Goal: Information Seeking & Learning: Learn about a topic

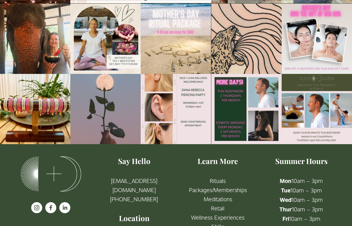
scroll to position [893, 0]
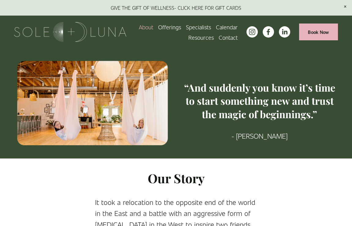
click at [193, 28] on link "Specialists" at bounding box center [198, 27] width 25 height 10
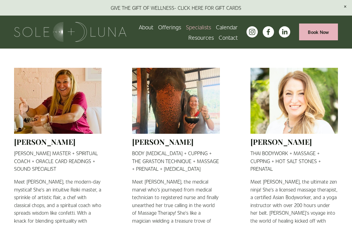
scroll to position [121, 0]
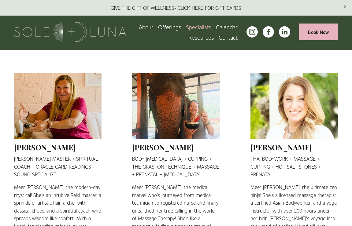
drag, startPoint x: 0, startPoint y: 0, endPoint x: 157, endPoint y: 119, distance: 197.0
click at [266, 148] on h2 "Wendy Pajak" at bounding box center [294, 148] width 87 height 10
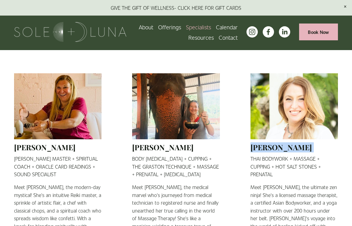
click at [266, 148] on h2 "Wendy Pajak" at bounding box center [294, 148] width 87 height 10
copy div "Wendy Pajak"
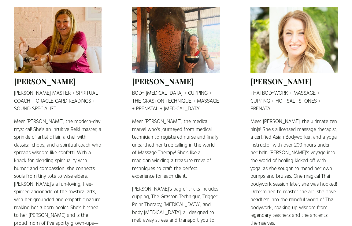
scroll to position [220, 0]
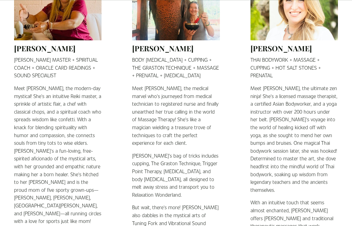
click at [268, 51] on h2 "[PERSON_NAME]" at bounding box center [294, 49] width 87 height 10
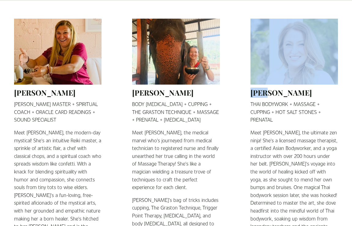
scroll to position [0, 0]
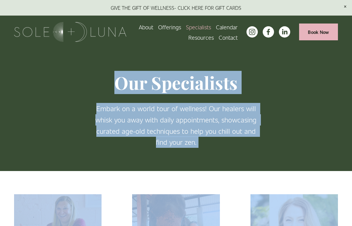
drag, startPoint x: 270, startPoint y: 47, endPoint x: 302, endPoint y: 64, distance: 36.6
